Goal: Information Seeking & Learning: Learn about a topic

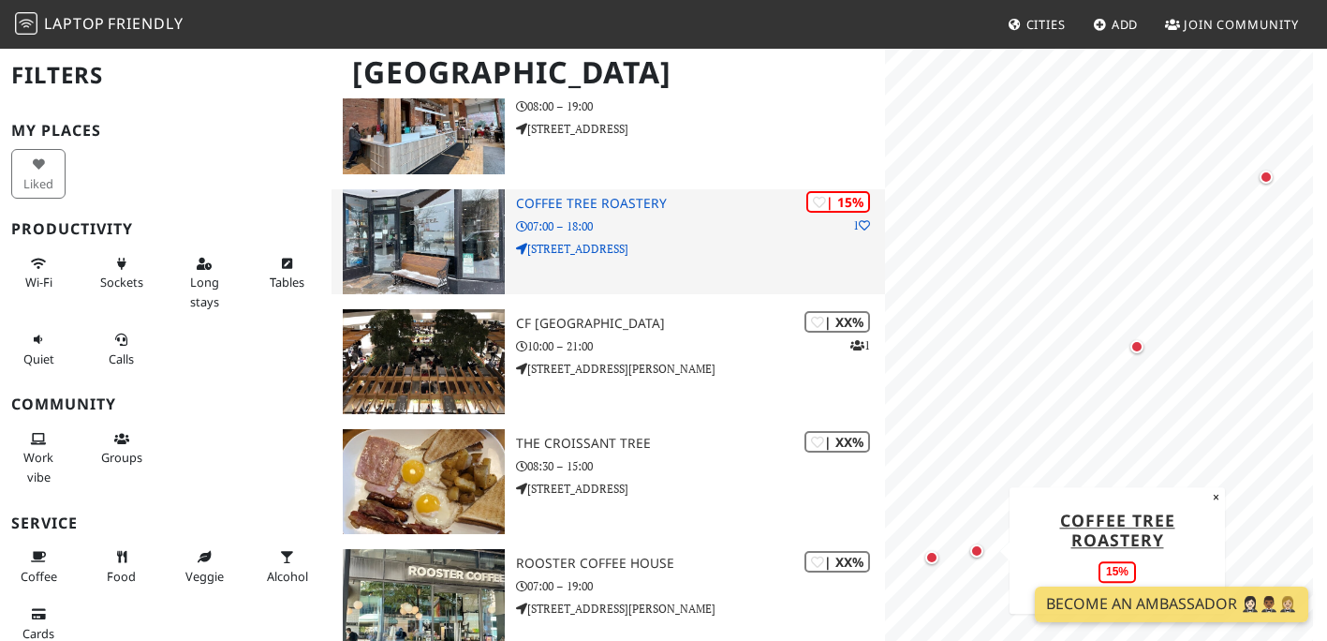
scroll to position [1159, 0]
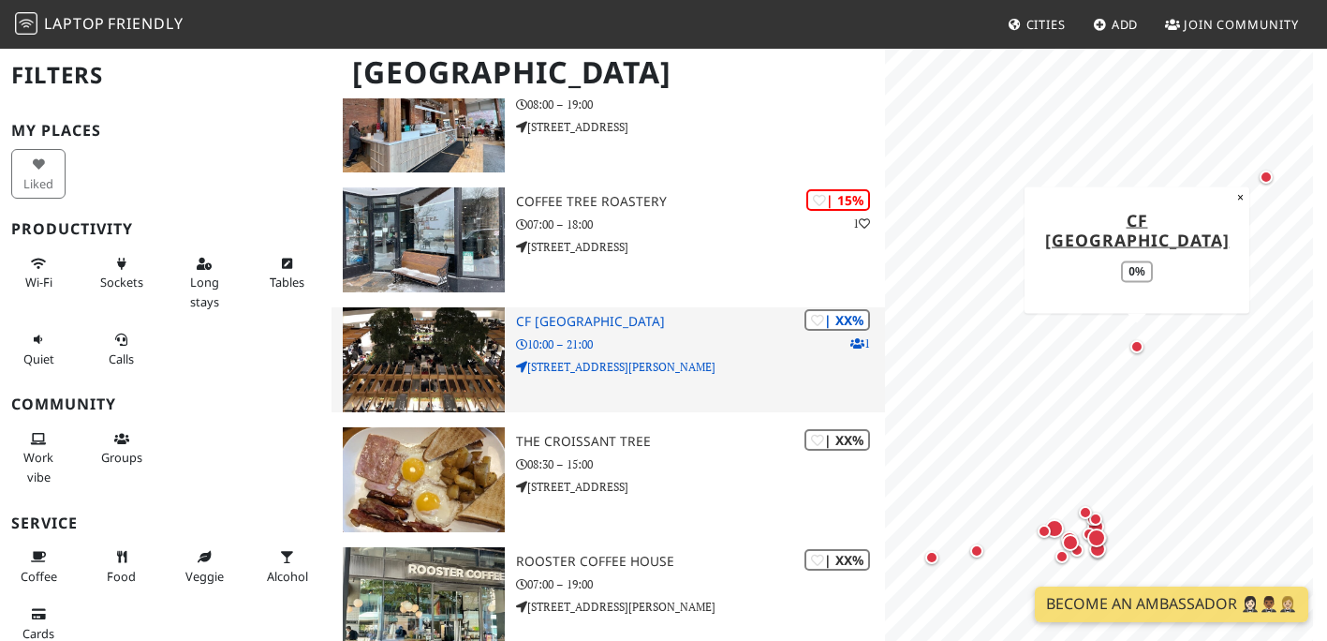
click at [447, 340] on img at bounding box center [424, 359] width 162 height 105
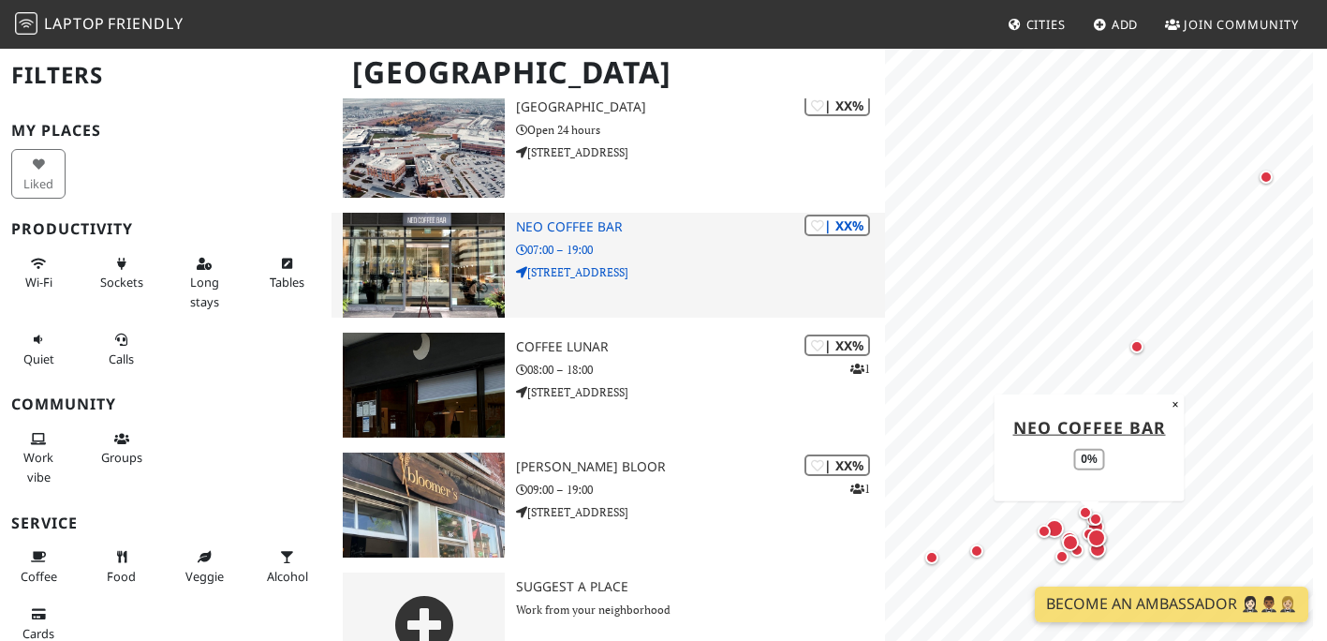
scroll to position [2000, 0]
